Goal: Information Seeking & Learning: Check status

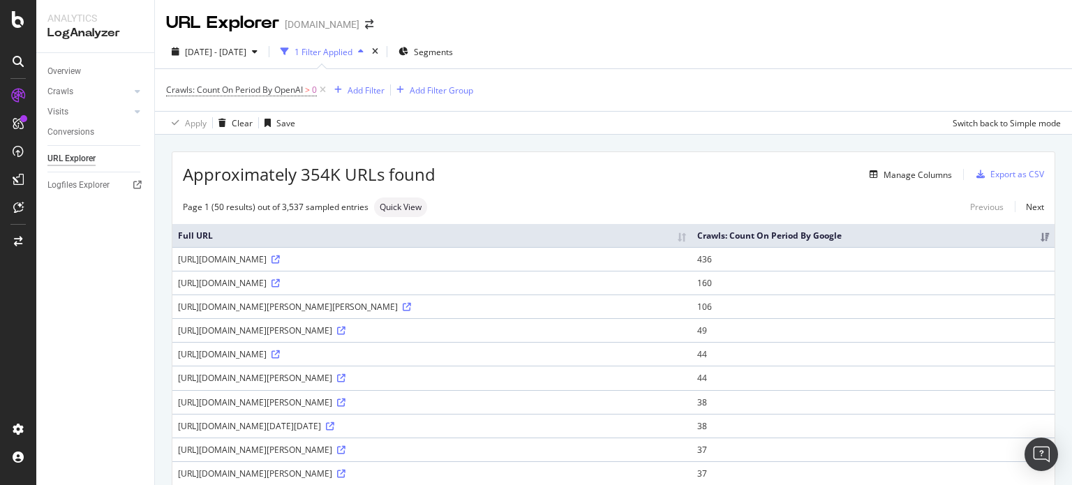
drag, startPoint x: 780, startPoint y: 3, endPoint x: 674, endPoint y: 11, distance: 105.7
click at [674, 11] on div "URL Explorer [DOMAIN_NAME]" at bounding box center [613, 17] width 917 height 35
